Goal: Information Seeking & Learning: Find specific fact

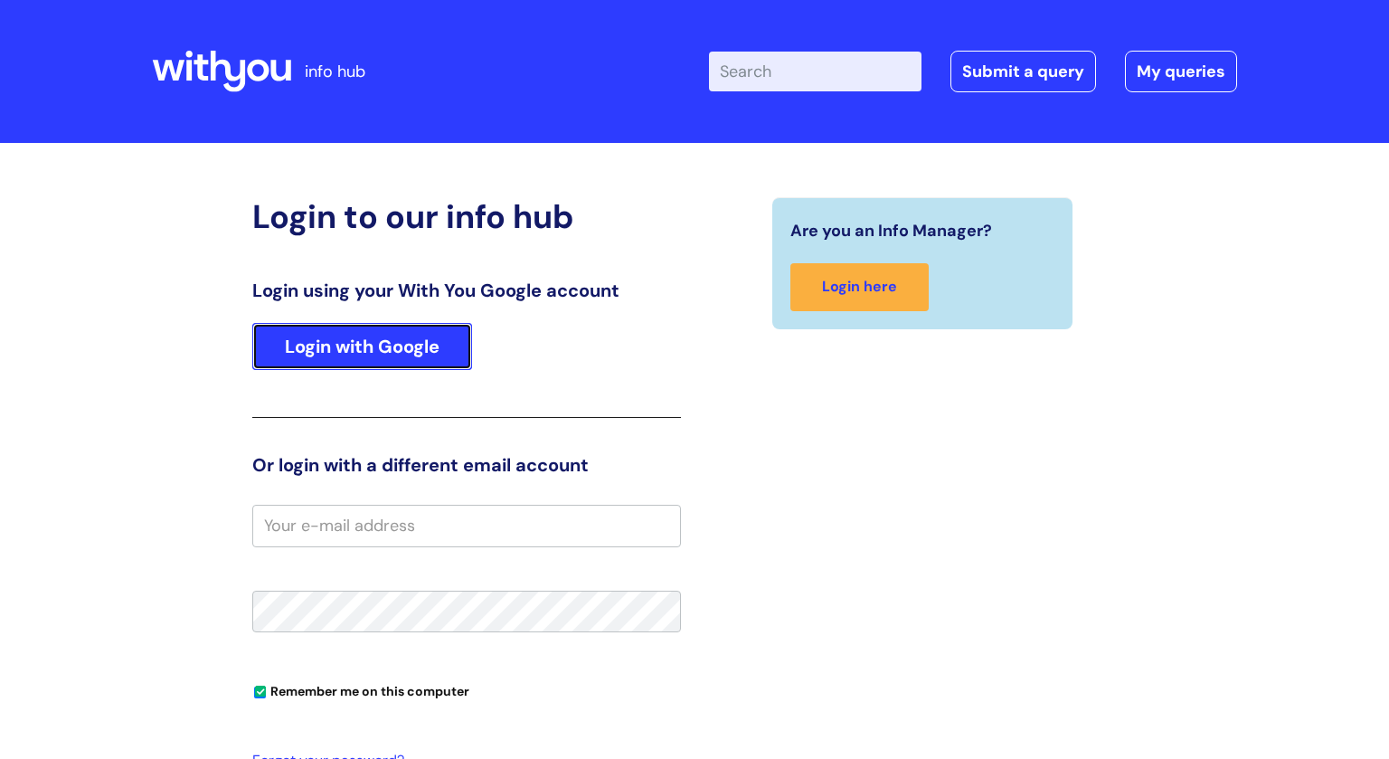
click at [394, 351] on link "Login with Google" at bounding box center [362, 346] width 220 height 47
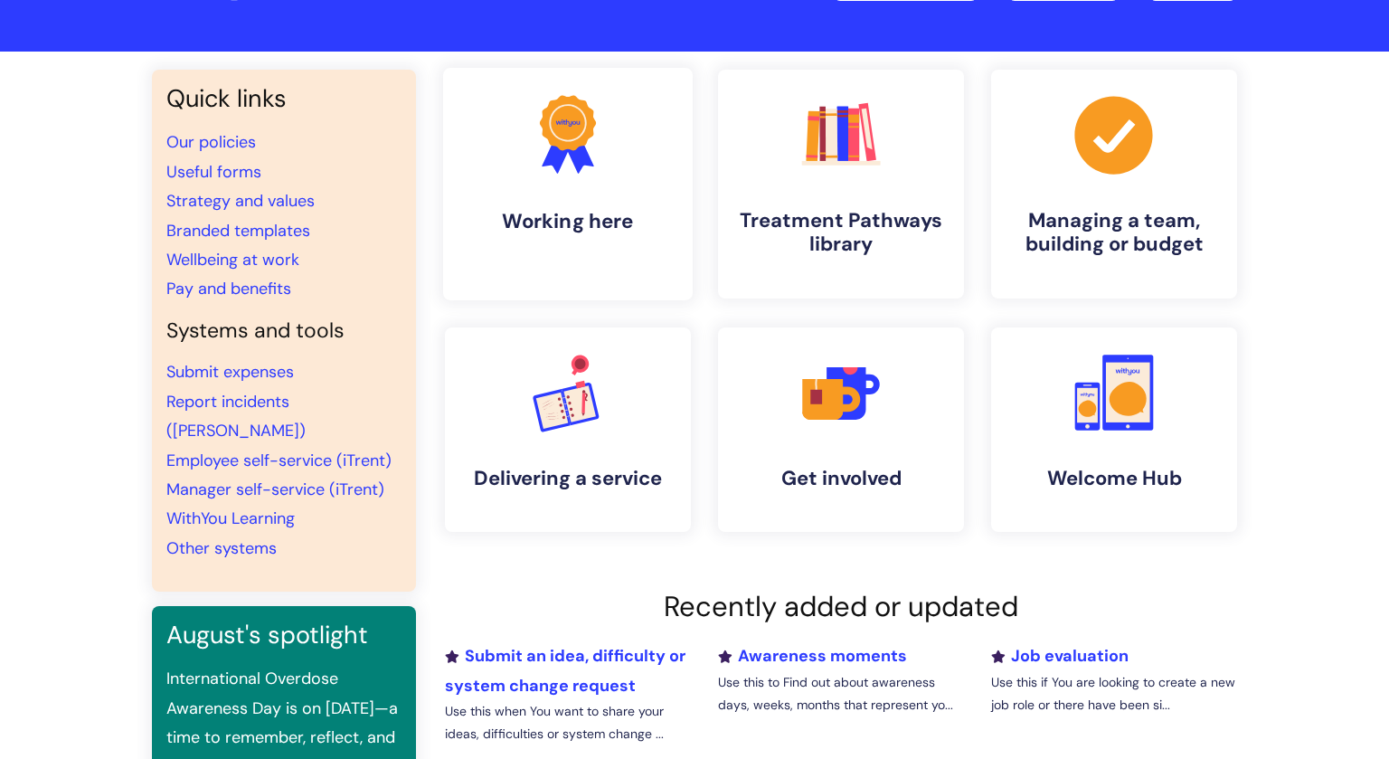
scroll to position [118, 0]
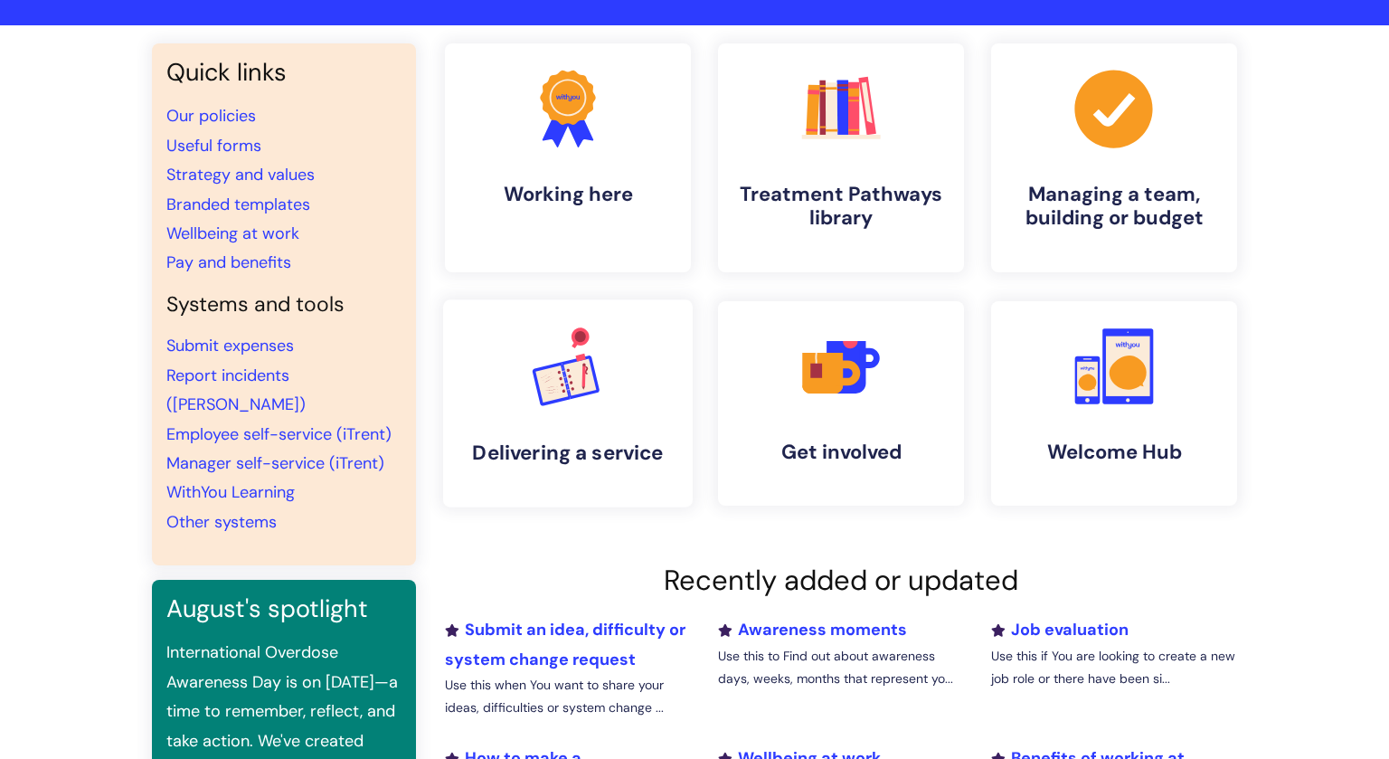
click at [573, 398] on icon ".cls-1{font-family:DMSans-Bold, 'DM Sans';font-size:43.1802px;font-weight:700;}…" at bounding box center [568, 366] width 90 height 90
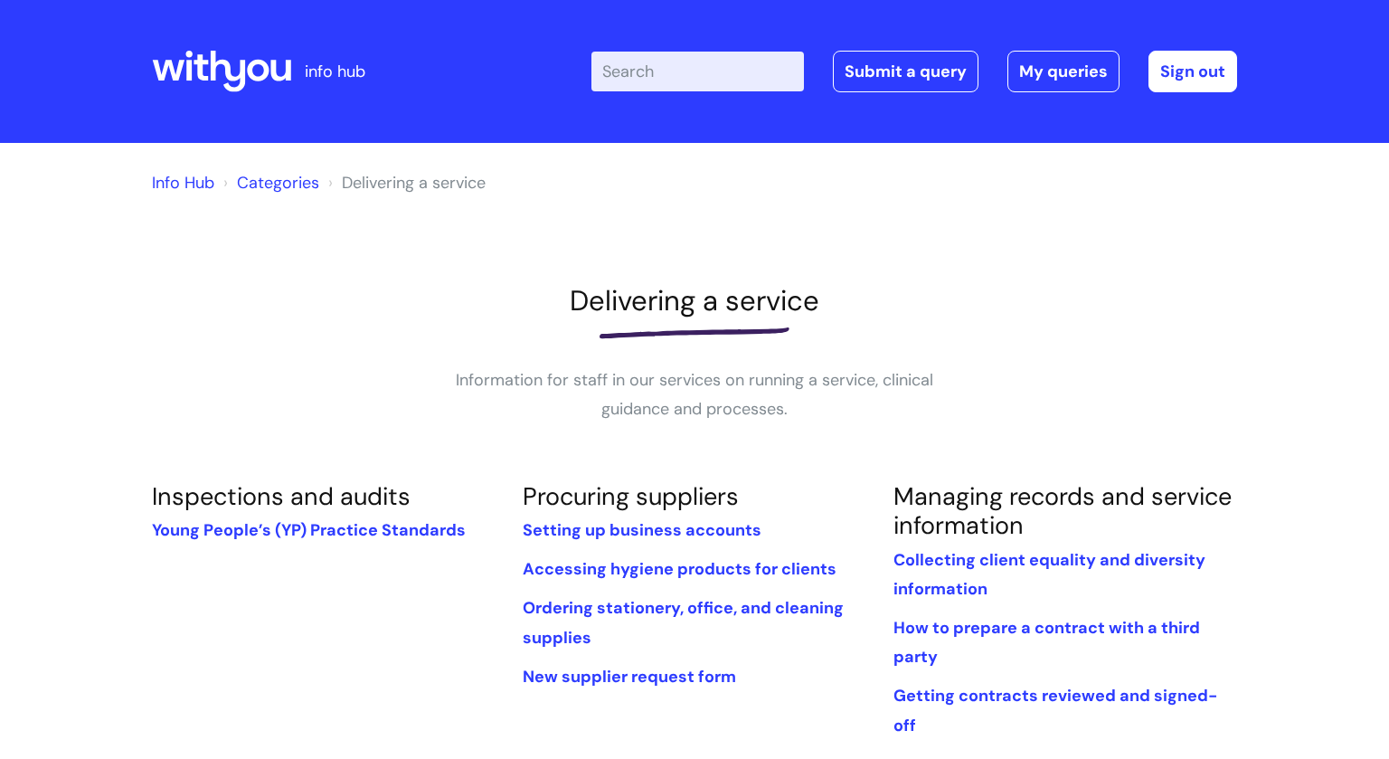
click at [693, 69] on input "Enter your search term here..." at bounding box center [697, 72] width 213 height 40
type input "ddentists"
click button "Search" at bounding box center [0, 0] width 0 height 0
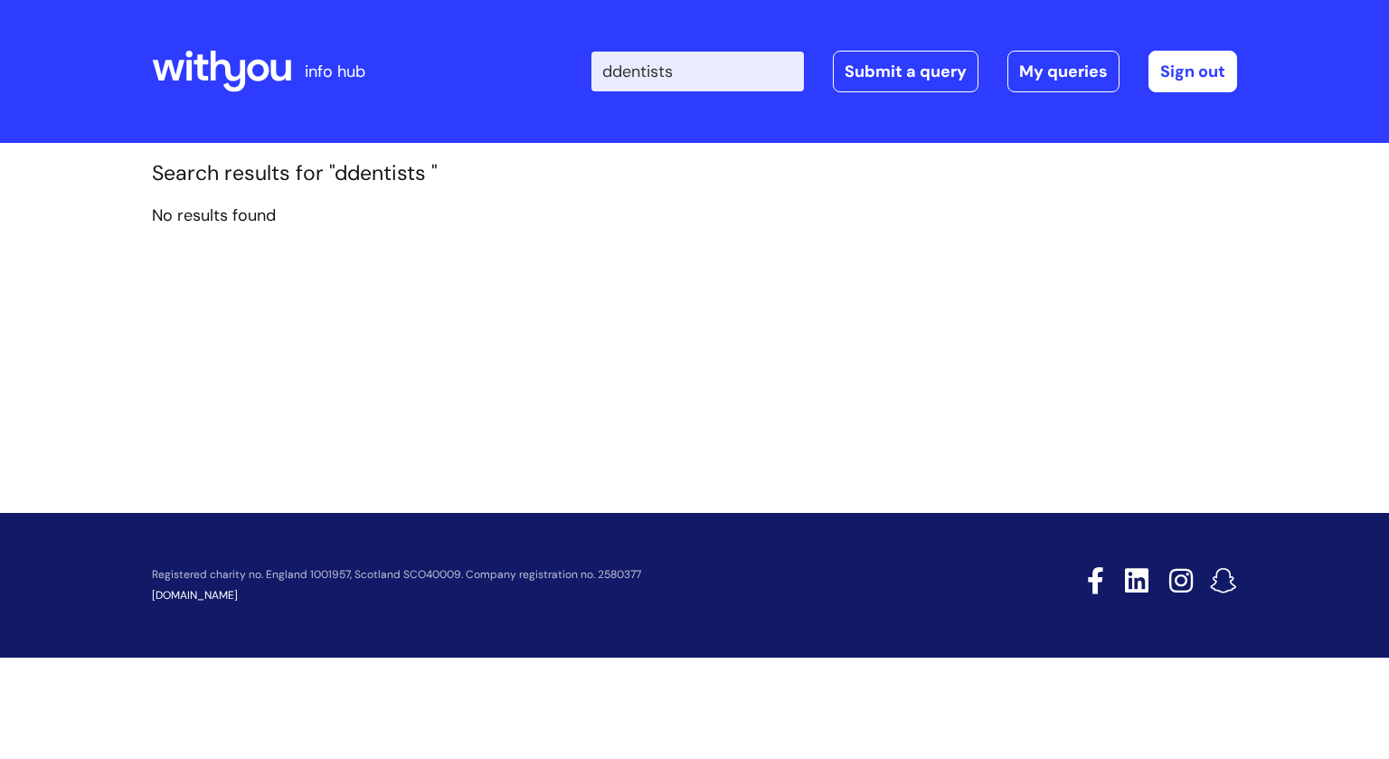
click at [625, 67] on input "ddentists" at bounding box center [697, 72] width 213 height 40
click button "Search" at bounding box center [0, 0] width 0 height 0
click at [625, 67] on input "ddentists" at bounding box center [697, 72] width 213 height 40
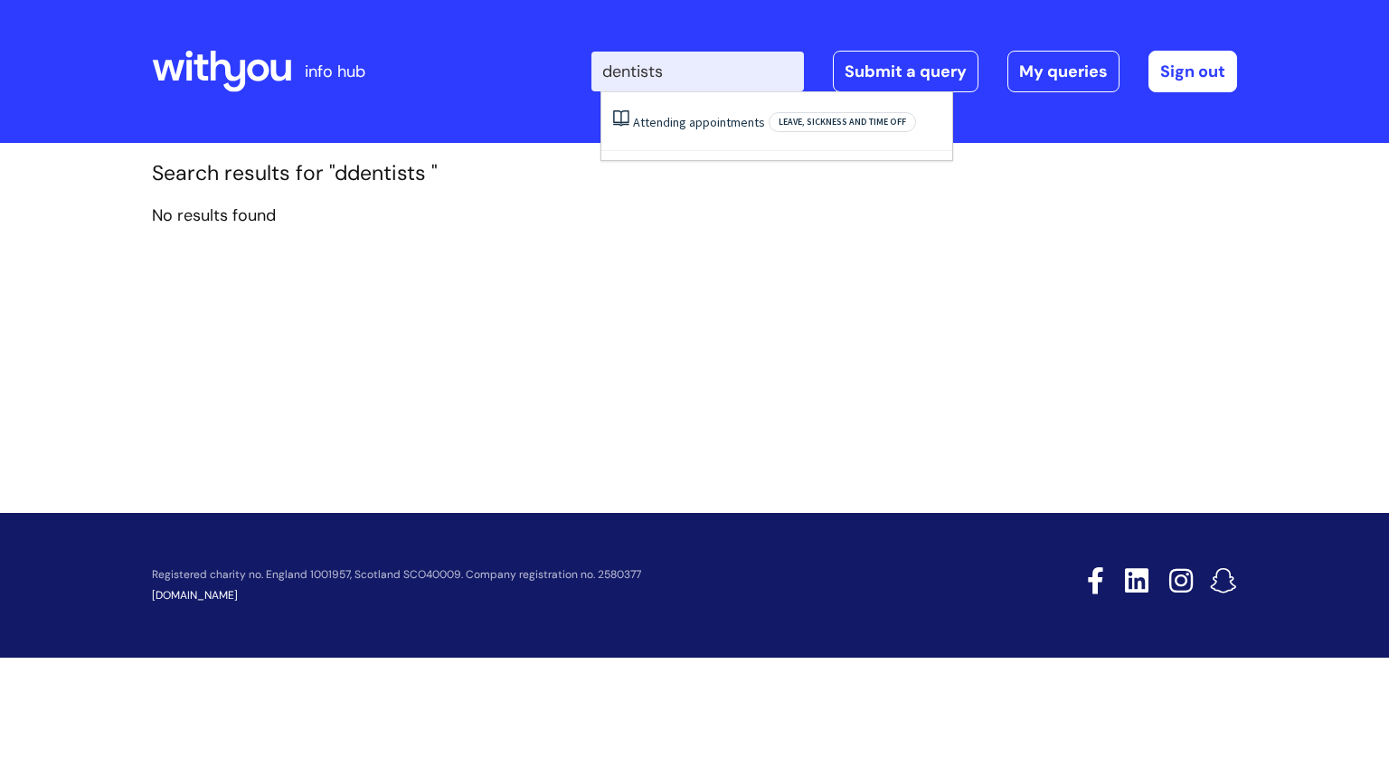
click at [690, 90] on input "dentists" at bounding box center [697, 72] width 213 height 40
type input "dentists"
